Goal: Task Accomplishment & Management: Manage account settings

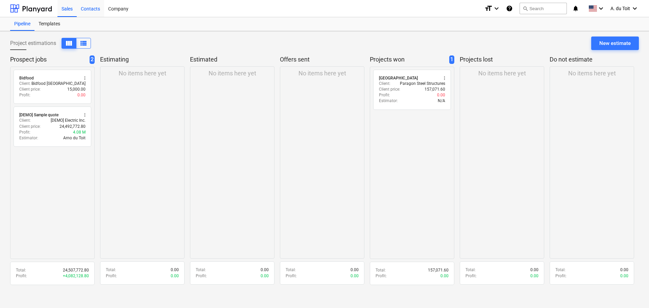
click at [93, 7] on div "Contacts" at bounding box center [90, 8] width 27 height 17
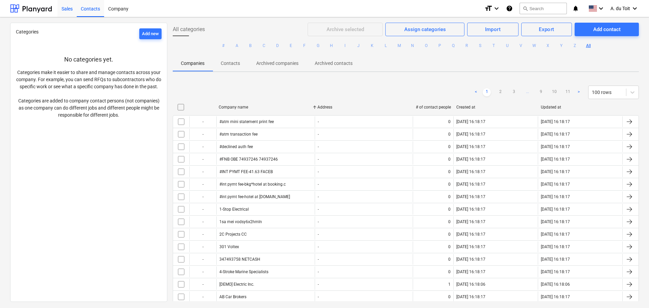
click at [73, 7] on div "Sales" at bounding box center [66, 8] width 19 height 17
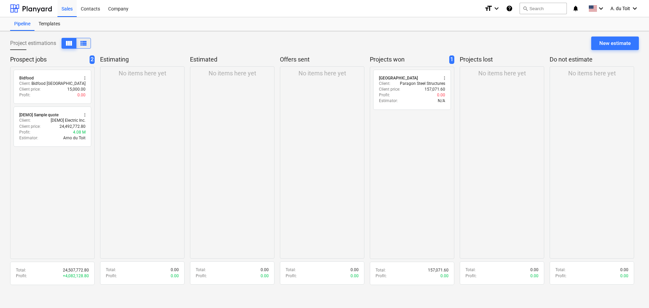
click at [83, 42] on span "view_list" at bounding box center [83, 43] width 8 height 8
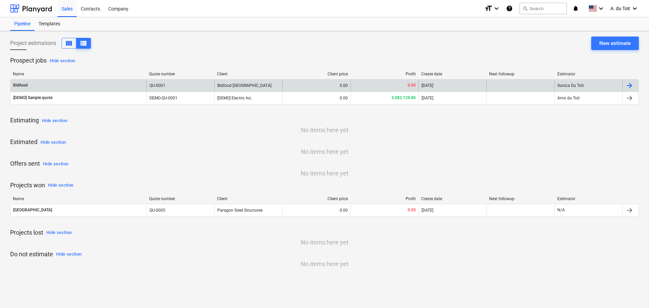
click at [29, 83] on div "Bidfood" at bounding box center [78, 85] width 136 height 11
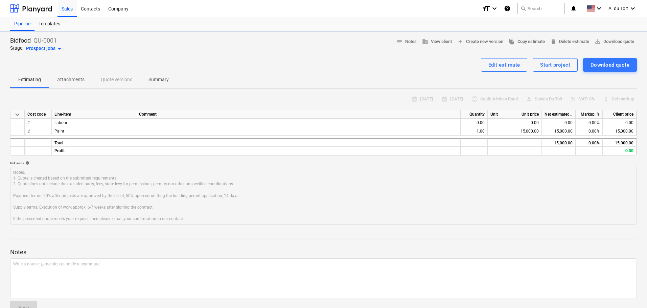
type textarea "x"
click at [71, 78] on p "Attachments" at bounding box center [70, 79] width 27 height 7
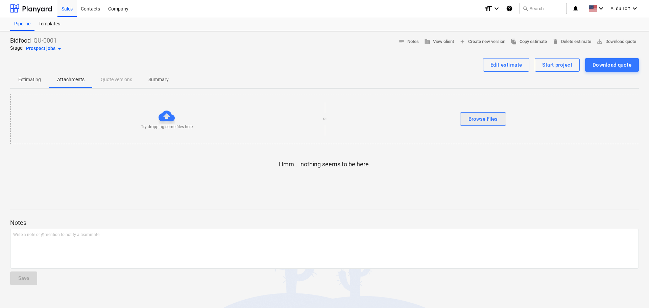
click at [480, 120] on div "Browse Files" at bounding box center [483, 119] width 29 height 9
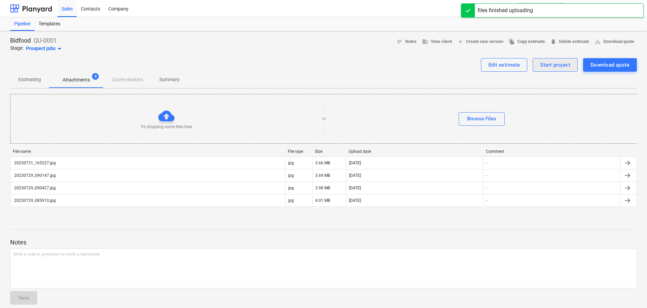
click at [562, 65] on div "Start project" at bounding box center [555, 65] width 30 height 9
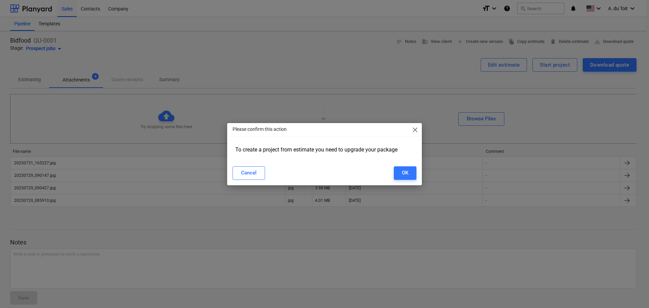
click at [414, 130] on span "close" at bounding box center [415, 130] width 8 height 8
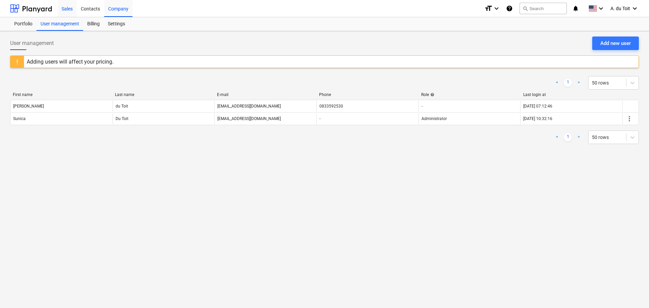
click at [72, 7] on div "Sales" at bounding box center [66, 8] width 19 height 17
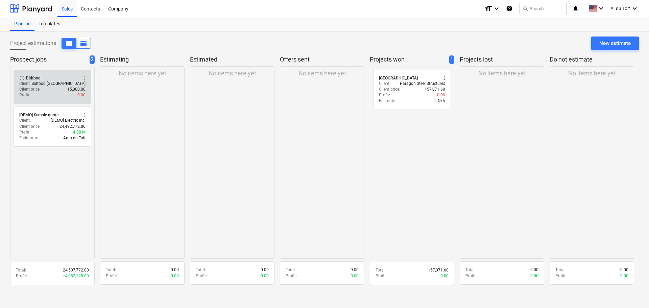
click at [55, 93] on div "Profit : 0.00" at bounding box center [52, 95] width 66 height 6
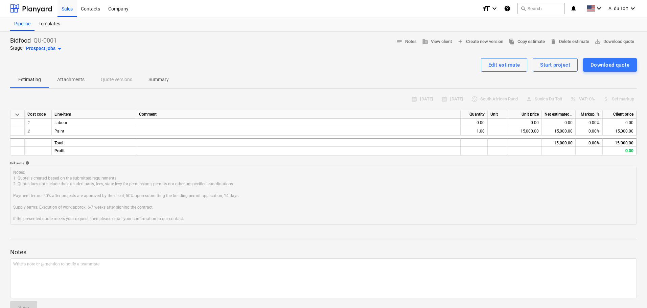
click at [159, 79] on p "Summary" at bounding box center [158, 79] width 20 height 7
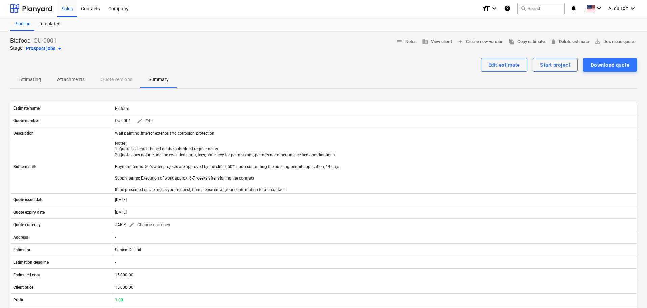
click at [118, 76] on div "Estimating Attachments Quote versions Summary" at bounding box center [323, 80] width 627 height 16
click at [121, 81] on div "Estimating Attachments Quote versions Summary" at bounding box center [323, 80] width 627 height 16
click at [71, 78] on p "Attachments" at bounding box center [70, 79] width 27 height 7
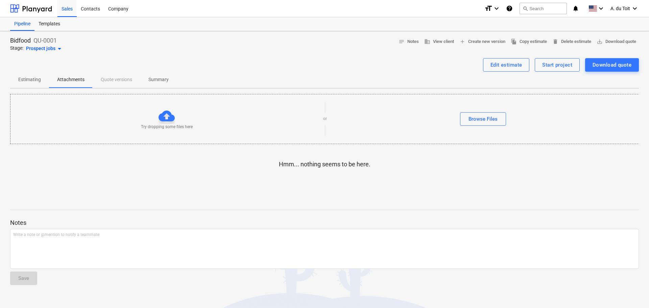
click at [116, 80] on div "Estimating Attachments Quote versions Summary" at bounding box center [324, 80] width 629 height 16
click at [34, 78] on p "Estimating" at bounding box center [29, 79] width 23 height 7
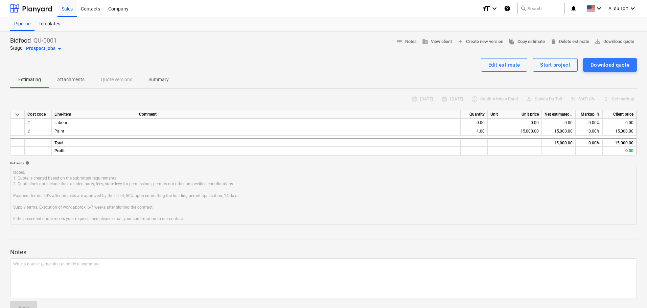
click at [69, 80] on p "Attachments" at bounding box center [70, 79] width 27 height 7
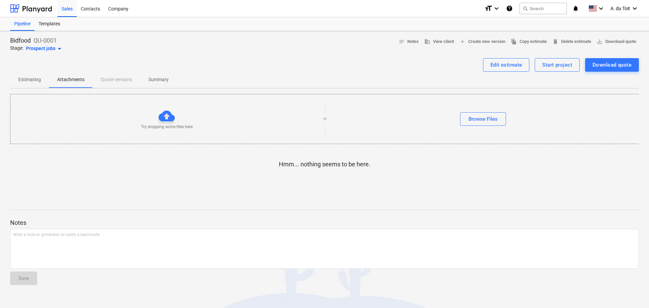
click at [166, 117] on div at bounding box center [167, 116] width 16 height 16
click at [72, 78] on p "Attachments" at bounding box center [70, 79] width 27 height 7
click at [33, 81] on p "Estimating" at bounding box center [29, 79] width 23 height 7
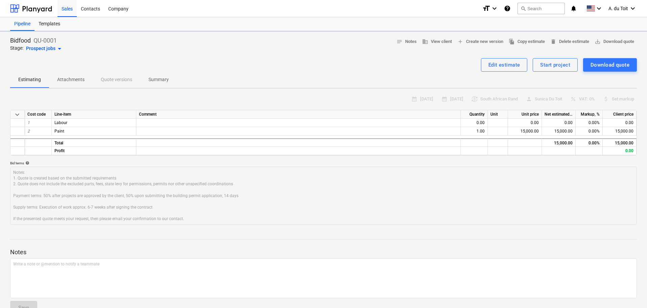
type textarea "x"
click at [121, 8] on div "Company" at bounding box center [118, 8] width 28 height 17
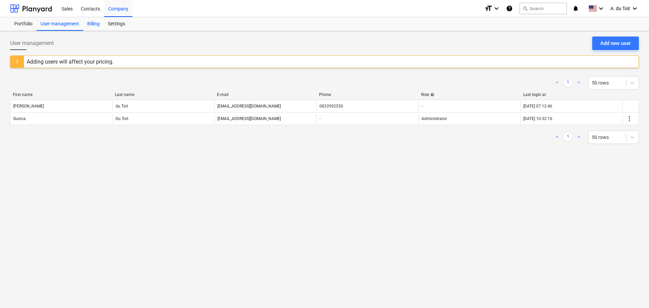
click at [91, 26] on div "Billing" at bounding box center [93, 24] width 21 height 14
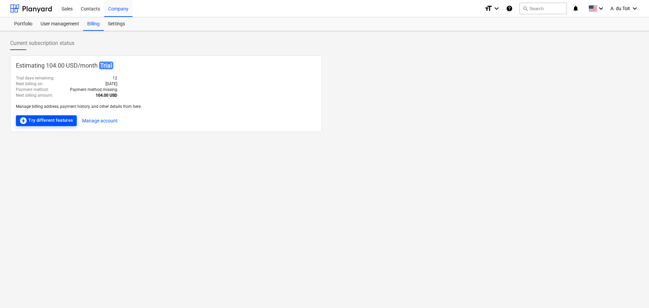
click at [57, 122] on div "offline_bolt Try different features" at bounding box center [46, 121] width 54 height 8
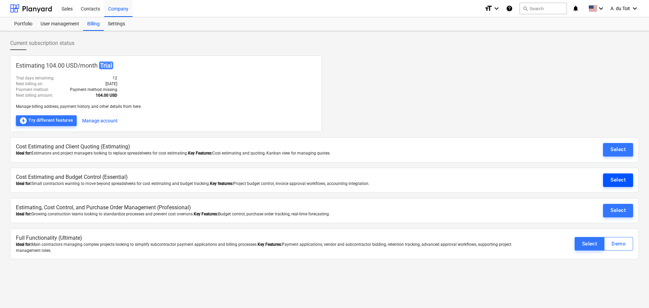
click at [622, 181] on div "Select" at bounding box center [618, 180] width 15 height 9
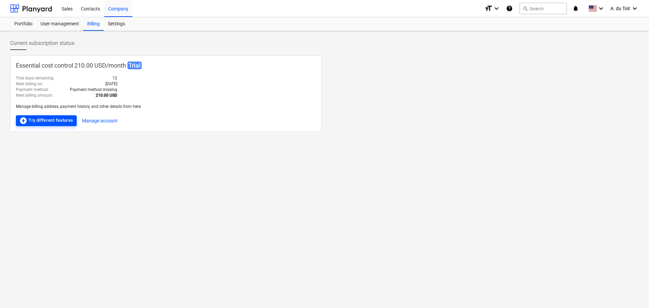
click at [65, 120] on div "offline_bolt Try different features" at bounding box center [46, 121] width 54 height 8
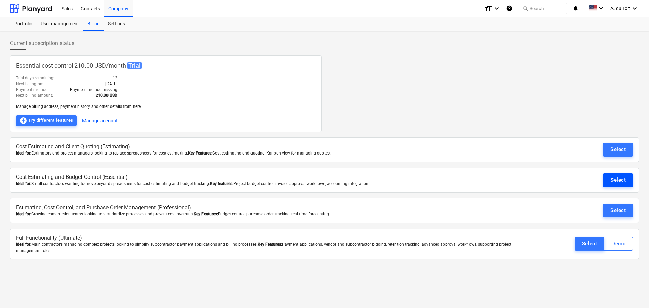
click at [613, 180] on div "Select" at bounding box center [618, 180] width 15 height 9
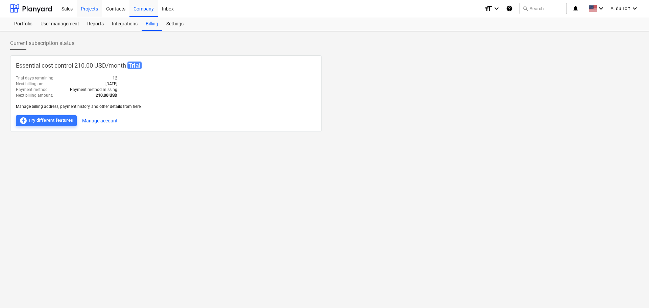
click at [91, 8] on div "Projects" at bounding box center [89, 8] width 25 height 17
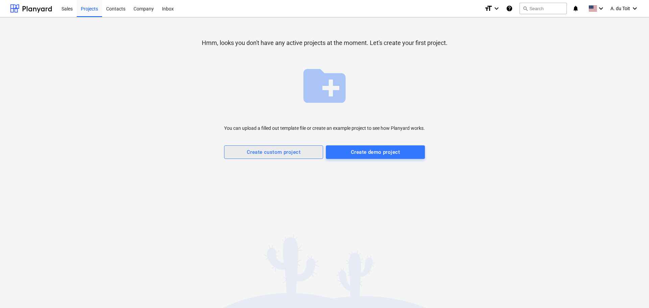
click at [288, 154] on div "Create custom project" at bounding box center [274, 152] width 54 height 9
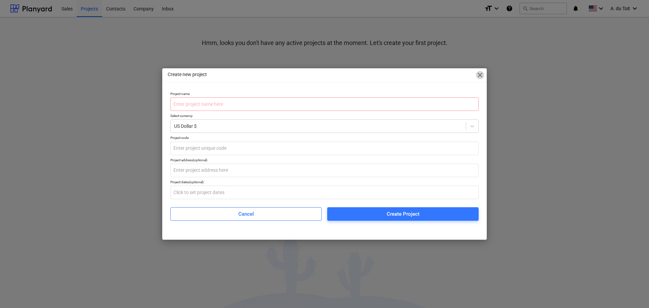
click at [481, 75] on span "close" at bounding box center [480, 75] width 8 height 8
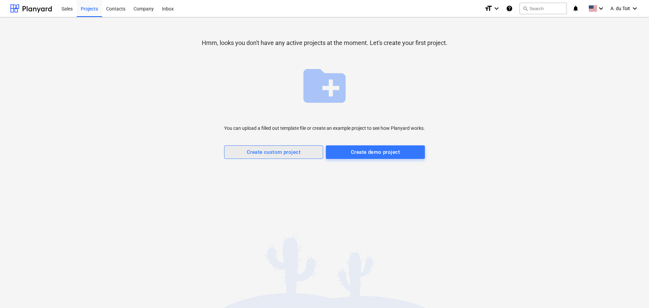
click at [286, 154] on div "Create custom project" at bounding box center [274, 152] width 54 height 9
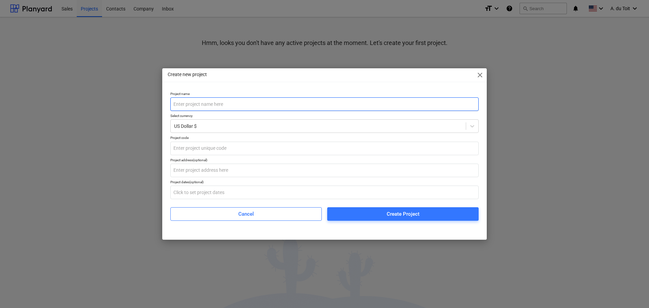
click at [274, 106] on input "text" at bounding box center [324, 104] width 308 height 14
type input "Bidfood"
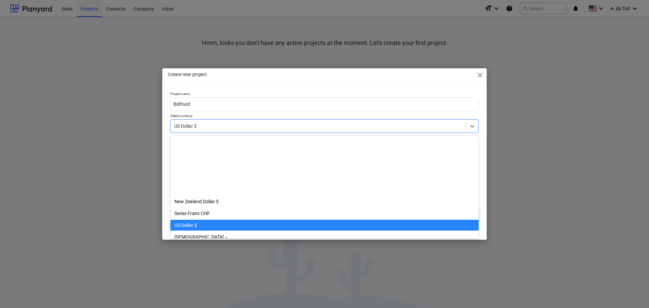
click at [271, 129] on div at bounding box center [318, 126] width 288 height 7
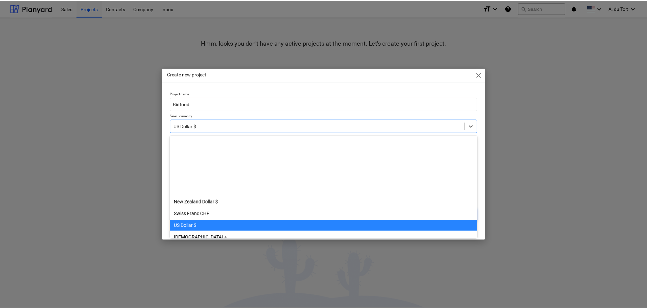
scroll to position [83, 0]
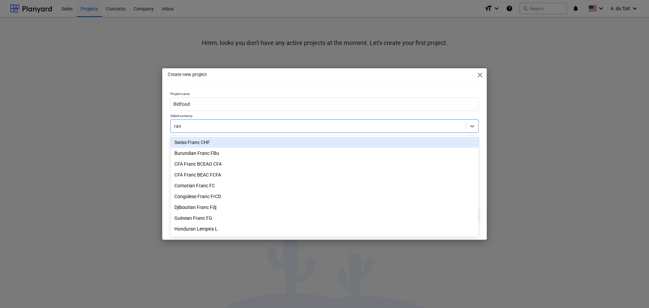
type input "rand"
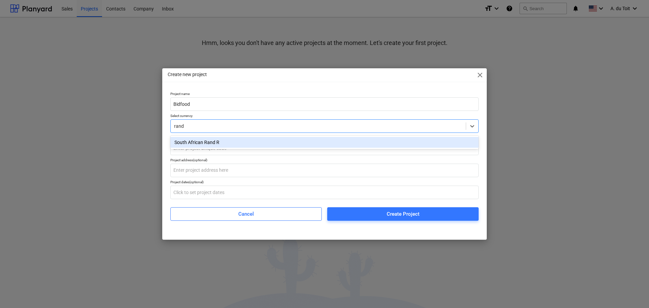
click at [217, 141] on div "South African Rand R" at bounding box center [324, 142] width 308 height 11
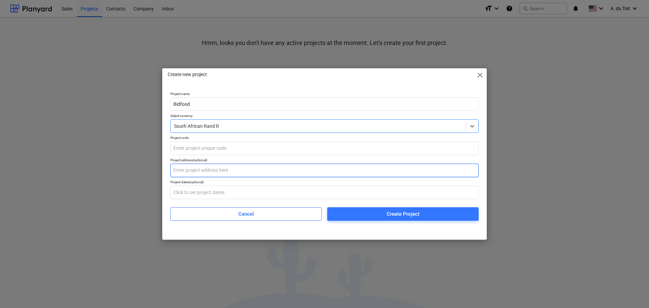
click at [213, 172] on input "text" at bounding box center [324, 171] width 308 height 14
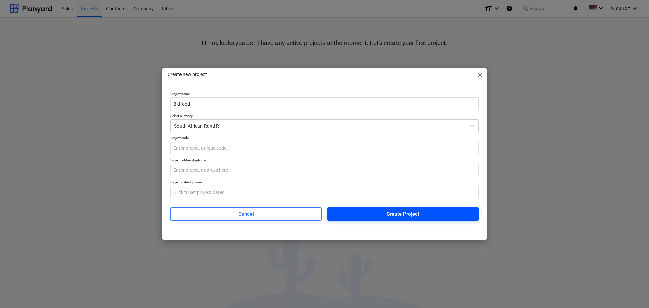
click at [388, 213] on div "Create Project" at bounding box center [403, 214] width 33 height 9
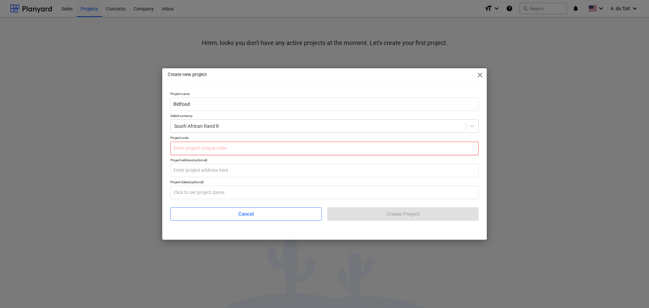
click at [210, 151] on input "text" at bounding box center [324, 149] width 308 height 14
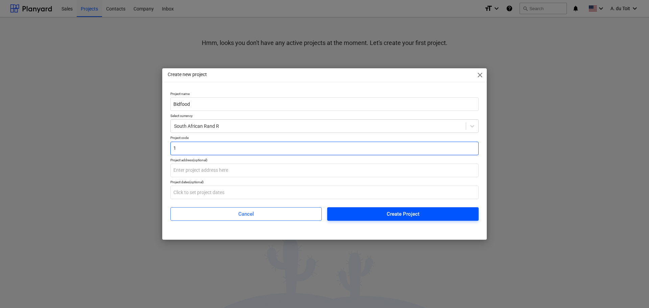
type input "1"
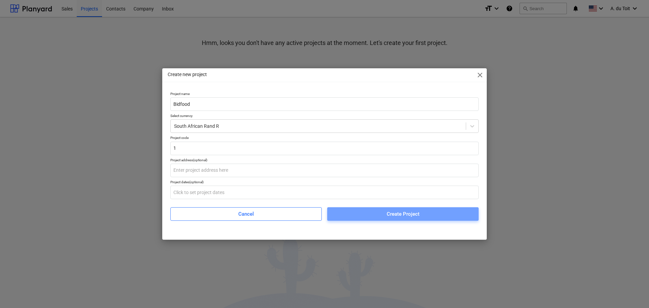
click at [401, 214] on div "Create Project" at bounding box center [403, 214] width 33 height 9
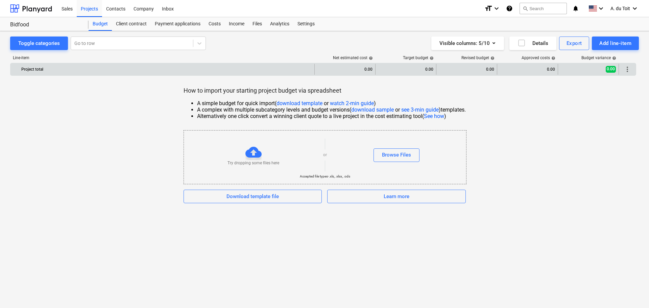
click at [370, 68] on div "0.00" at bounding box center [345, 69] width 55 height 11
drag, startPoint x: 364, startPoint y: 70, endPoint x: 360, endPoint y: 71, distance: 4.7
click at [360, 71] on div "0.00" at bounding box center [345, 69] width 55 height 11
click at [373, 68] on div "0.00" at bounding box center [345, 69] width 61 height 11
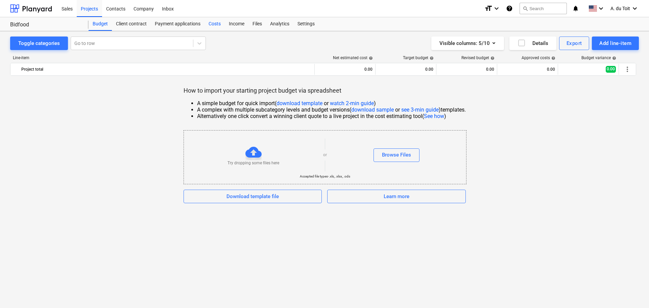
click at [215, 24] on div "Costs" at bounding box center [215, 24] width 20 height 14
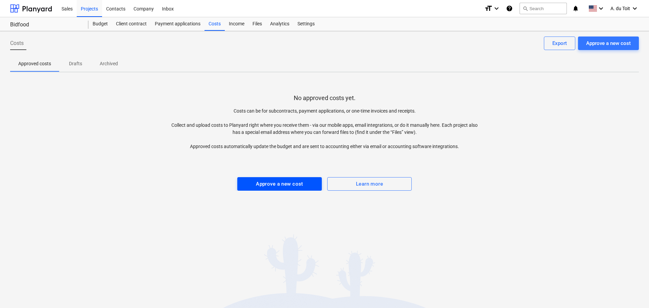
click at [297, 185] on div "Approve a new cost" at bounding box center [279, 184] width 47 height 9
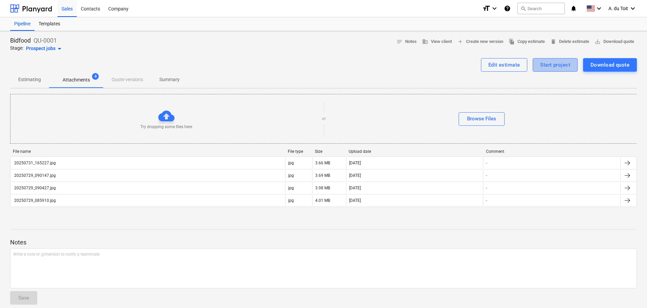
click at [547, 67] on div "Start project" at bounding box center [555, 65] width 30 height 9
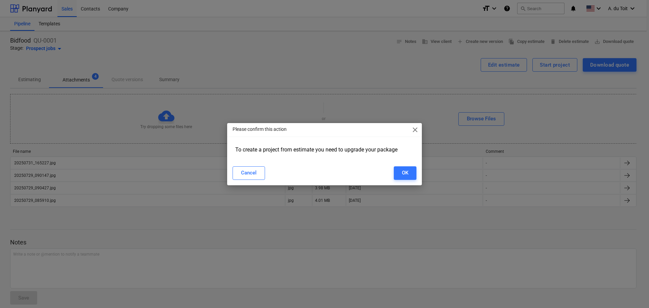
click at [416, 129] on span "close" at bounding box center [415, 130] width 8 height 8
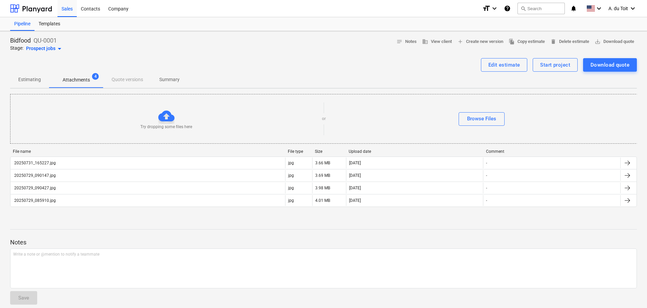
click at [41, 80] on span "Estimating" at bounding box center [29, 79] width 39 height 11
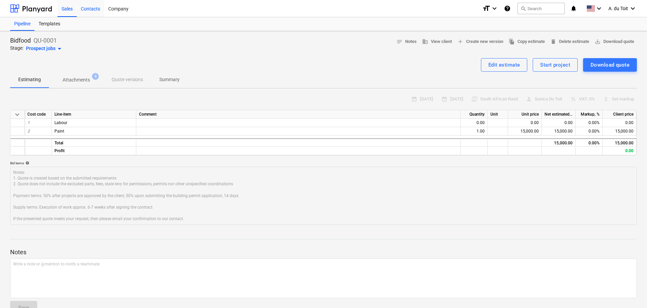
click at [91, 14] on div "Contacts" at bounding box center [90, 8] width 27 height 17
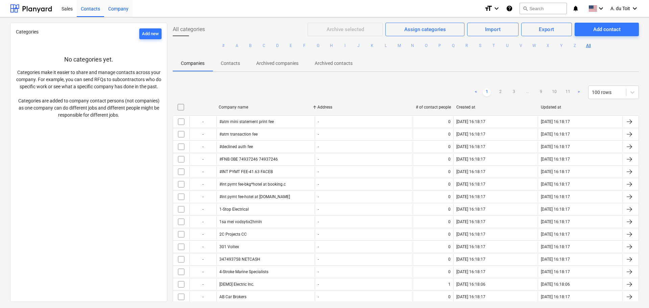
click at [128, 9] on div "Company" at bounding box center [118, 8] width 28 height 17
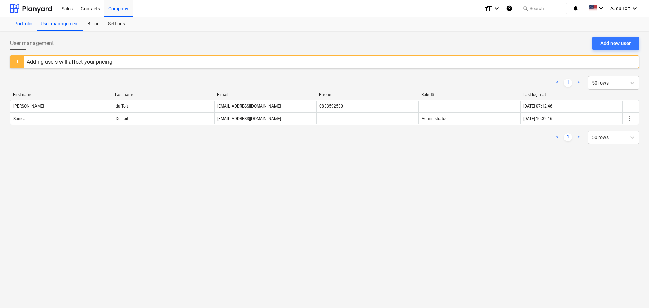
click at [29, 24] on div "Portfolio" at bounding box center [23, 24] width 26 height 14
click at [94, 24] on div "Billing" at bounding box center [93, 24] width 21 height 14
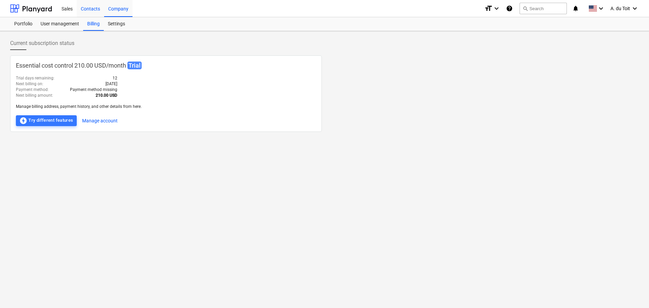
click at [94, 7] on div "Contacts" at bounding box center [90, 8] width 27 height 17
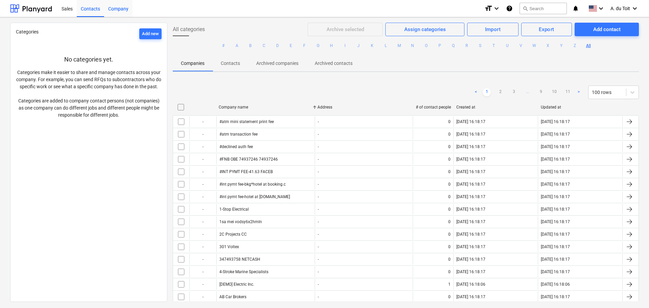
click at [114, 10] on div "Company" at bounding box center [118, 8] width 28 height 17
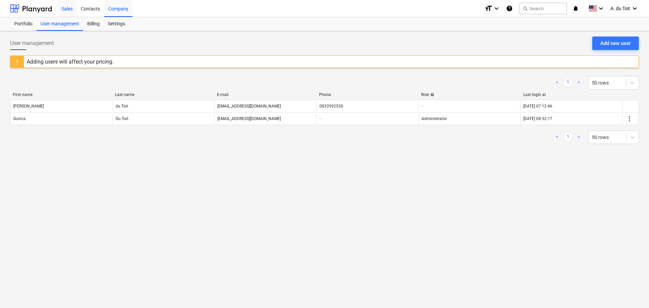
click at [67, 7] on div "Sales" at bounding box center [66, 8] width 19 height 17
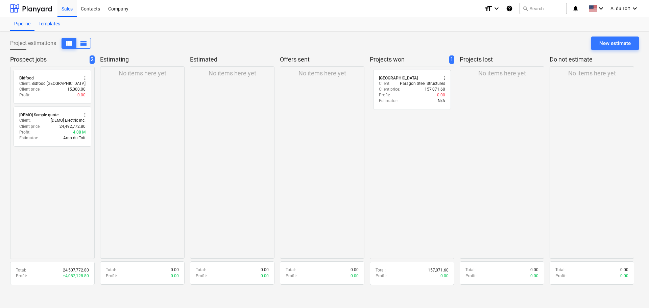
click at [49, 24] on div "Templates" at bounding box center [49, 24] width 30 height 14
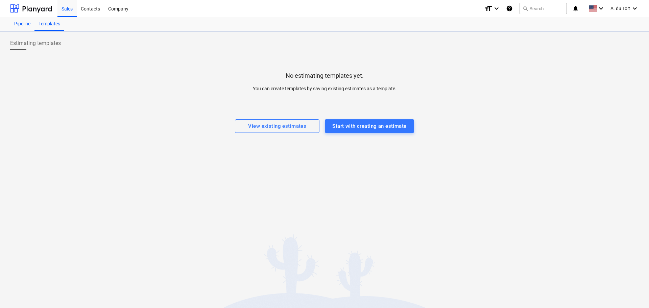
click at [24, 23] on div "Pipeline" at bounding box center [22, 24] width 24 height 14
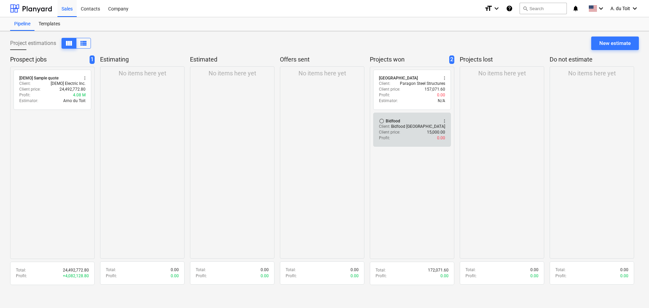
click at [404, 126] on div "Client : Bidfood [GEOGRAPHIC_DATA]" at bounding box center [412, 127] width 66 height 6
click at [37, 11] on div at bounding box center [31, 8] width 42 height 17
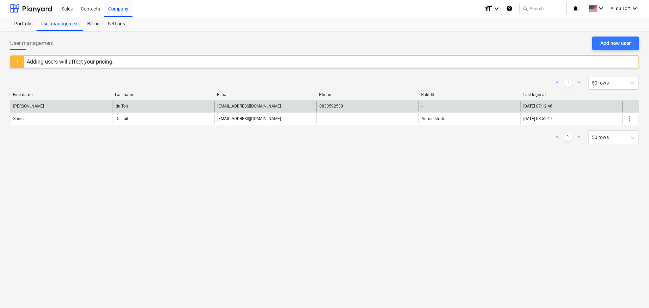
click at [130, 105] on div "du Toit" at bounding box center [164, 106] width 102 height 11
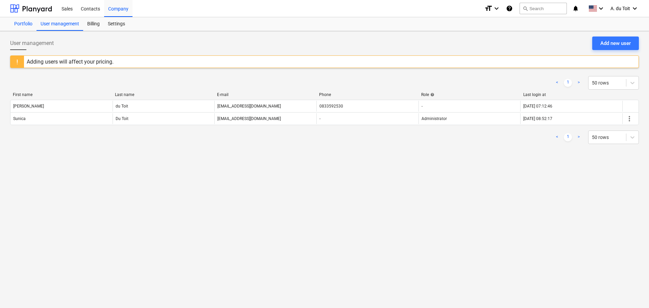
click at [25, 26] on div "Portfolio" at bounding box center [23, 24] width 26 height 14
click at [62, 22] on div "User management" at bounding box center [60, 24] width 47 height 14
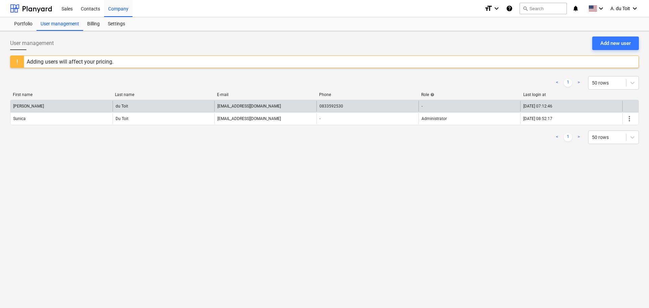
click at [130, 104] on div "du Toit" at bounding box center [164, 106] width 102 height 11
click at [127, 106] on div "du Toit" at bounding box center [122, 106] width 13 height 5
click at [245, 107] on div "[EMAIL_ADDRESS][DOMAIN_NAME]" at bounding box center [249, 106] width 64 height 5
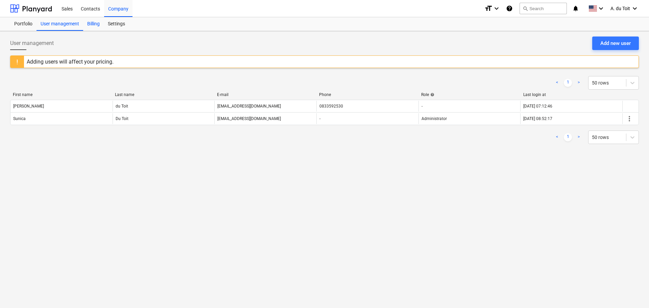
click at [93, 23] on div "Billing" at bounding box center [93, 24] width 21 height 14
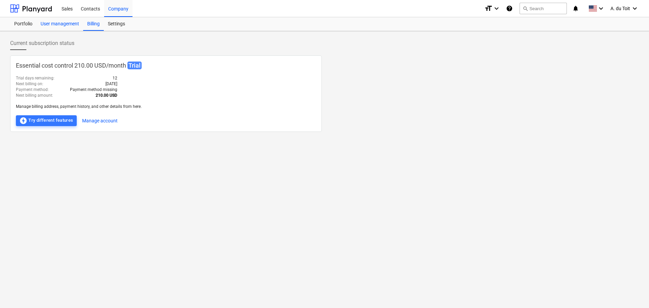
click at [67, 22] on div "User management" at bounding box center [60, 24] width 47 height 14
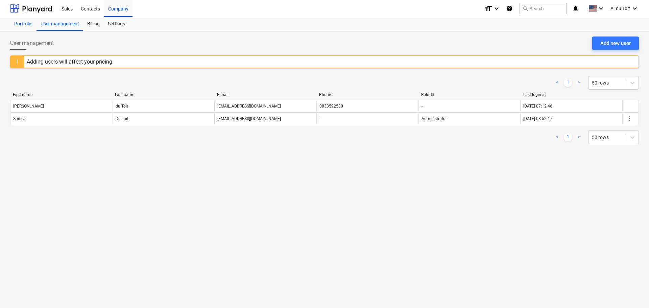
click at [23, 23] on div "Portfolio" at bounding box center [23, 24] width 26 height 14
click at [94, 11] on div "Contacts" at bounding box center [90, 8] width 27 height 17
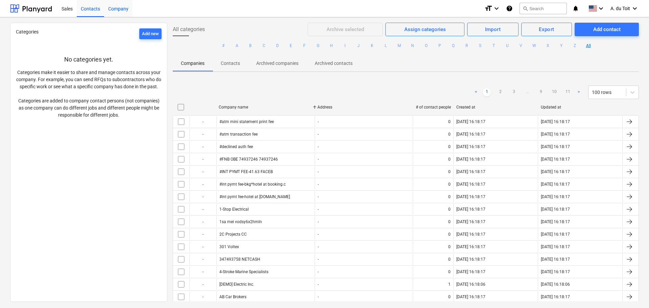
click at [118, 7] on div "Company" at bounding box center [118, 8] width 28 height 17
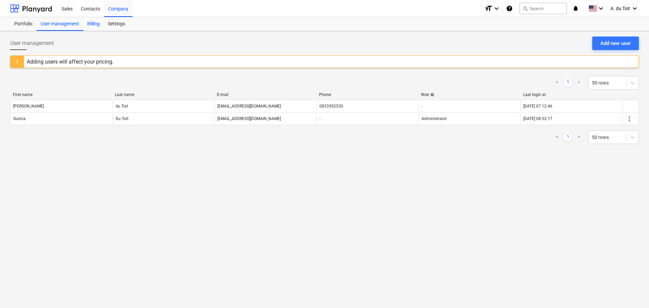
click at [98, 24] on div "Billing" at bounding box center [93, 24] width 21 height 14
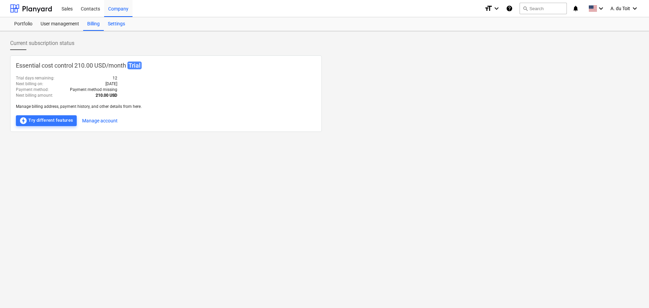
click at [115, 26] on div "Settings" at bounding box center [116, 24] width 25 height 14
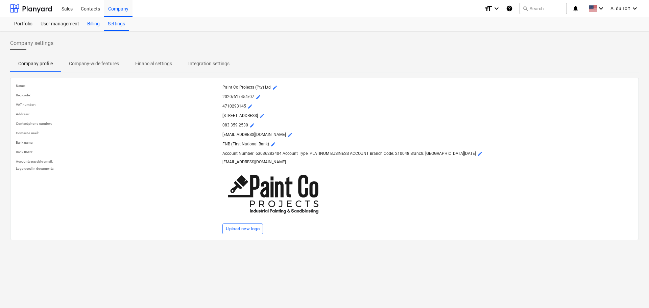
click at [100, 24] on div "Billing" at bounding box center [93, 24] width 21 height 14
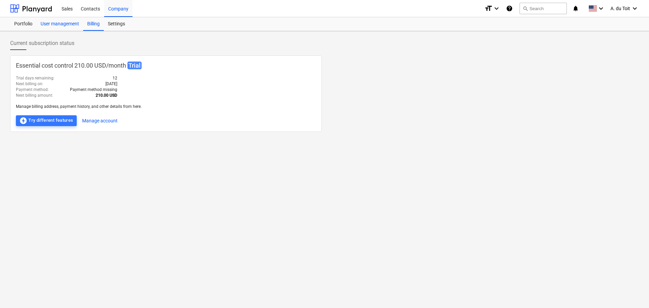
click at [59, 23] on div "User management" at bounding box center [60, 24] width 47 height 14
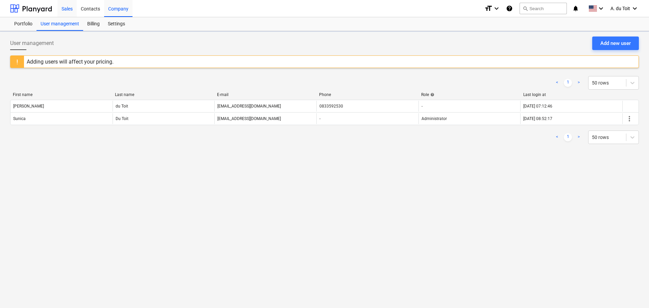
click at [70, 10] on div "Sales" at bounding box center [66, 8] width 19 height 17
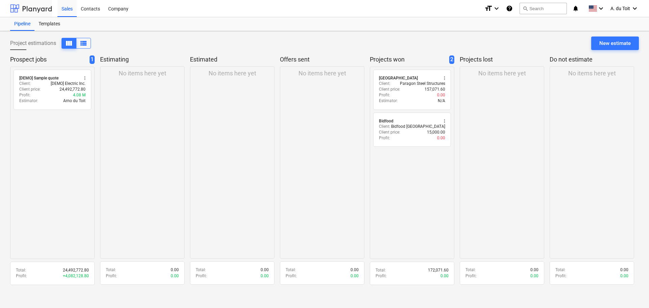
click at [32, 9] on div at bounding box center [31, 8] width 42 height 17
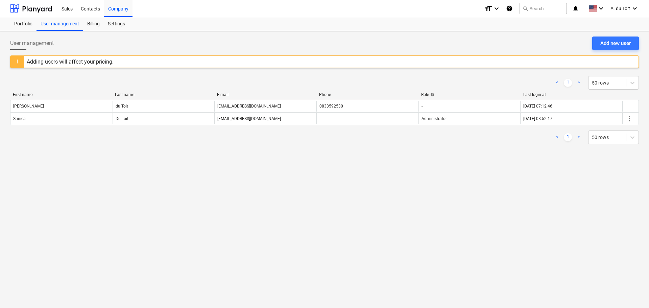
click at [155, 65] on div "Adding users will affect your pricing." at bounding box center [324, 61] width 629 height 13
click at [94, 22] on div "Billing" at bounding box center [93, 24] width 21 height 14
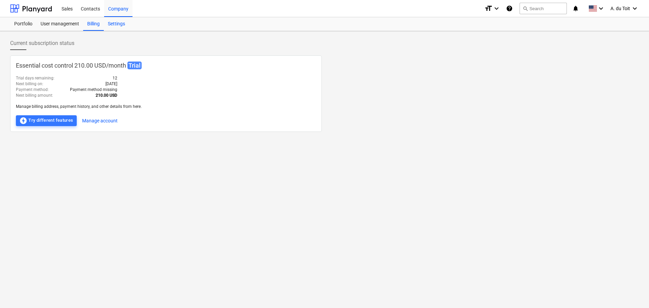
click at [110, 22] on div "Settings" at bounding box center [116, 24] width 25 height 14
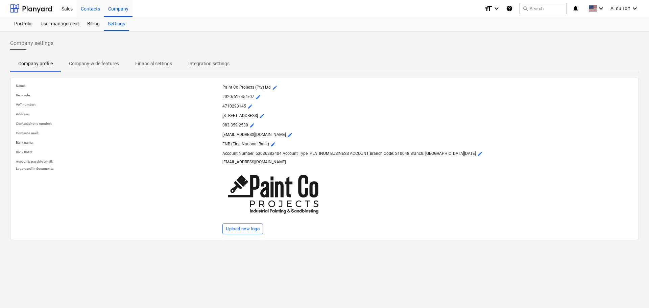
click at [96, 11] on div "Contacts" at bounding box center [90, 8] width 27 height 17
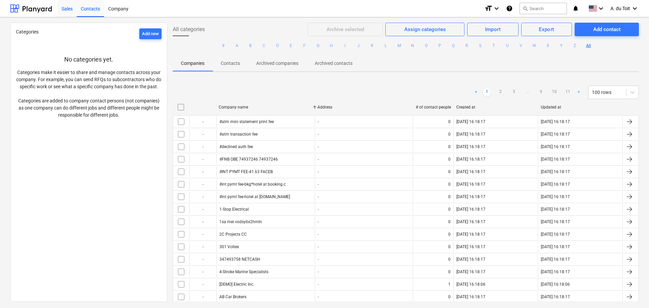
click at [58, 5] on div "Sales" at bounding box center [66, 8] width 19 height 17
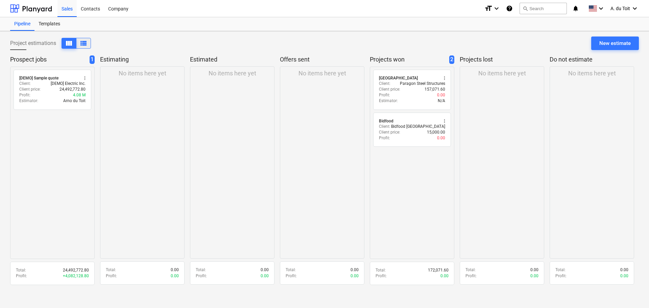
click at [86, 44] on span "view_list" at bounding box center [83, 43] width 8 height 8
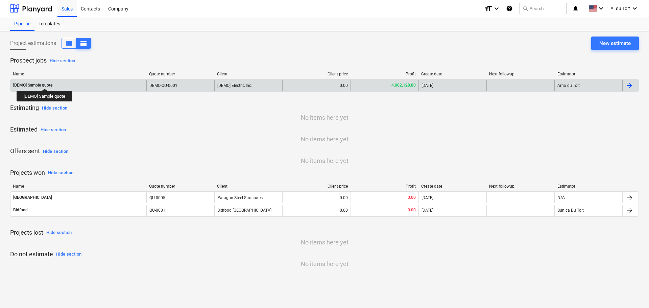
click at [45, 83] on div "[DEMO] Sample quote" at bounding box center [32, 86] width 39 height 6
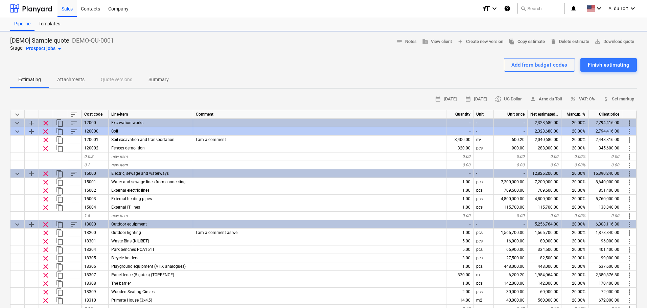
type textarea "x"
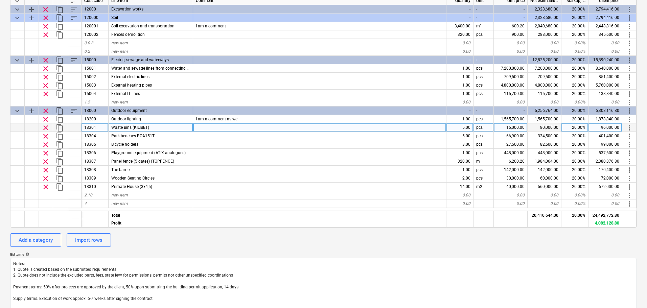
scroll to position [135, 0]
